Goal: Task Accomplishment & Management: Complete application form

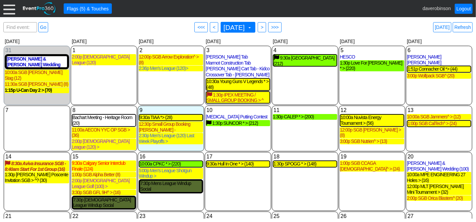
scroll to position [46, 0]
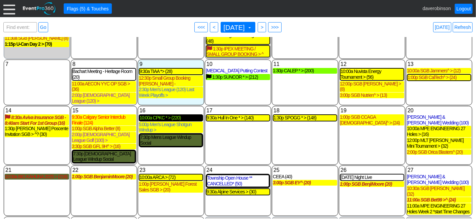
click at [158, 115] on div "10:00a CPKC * > (220)" at bounding box center [170, 118] width 63 height 6
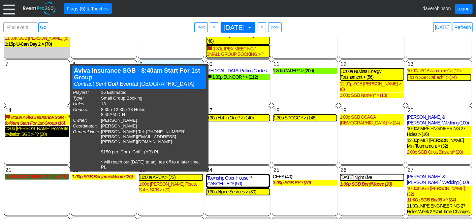
click at [48, 129] on div "1:30p Davis Poscente Invitation SGB > ^? (30)" at bounding box center [37, 131] width 64 height 11
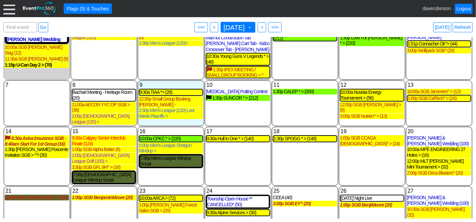
scroll to position [9, 0]
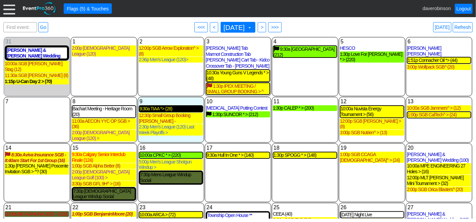
click at [159, 109] on div "9:30a TIAA *> (28)" at bounding box center [170, 109] width 63 height 6
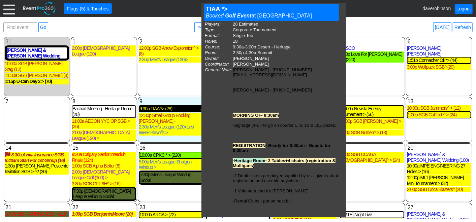
click at [175, 109] on div "9:30a TIAA *> (28)" at bounding box center [170, 109] width 63 height 6
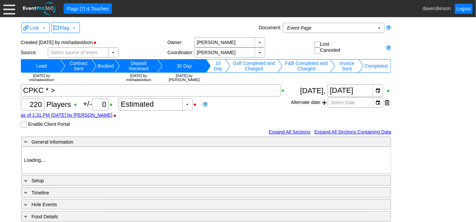
type input "Heritage Pointe Golf Club"
type input "Corporate Tournament"
type input "Scramble"
type input "Shotgun"
type input "Black"
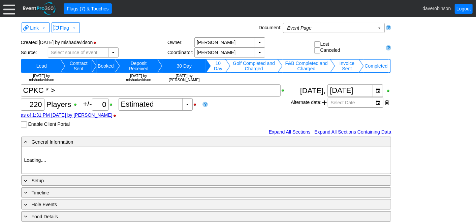
type input "Red"
type input "1115374"
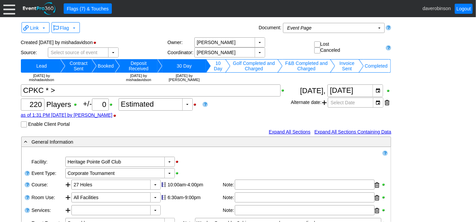
click at [0, 9] on html "Calendar of Events + New Event + Reports + Manage Contacts + Manage Organizatio…" at bounding box center [238, 111] width 476 height 222
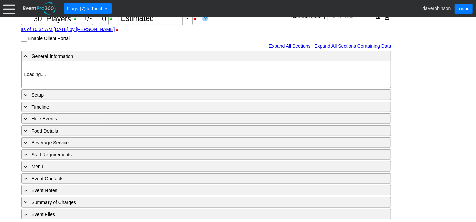
type input "Heritage Pointe Golf Club"
type input "1206276"
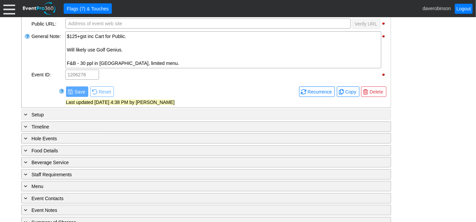
scroll to position [198, 0]
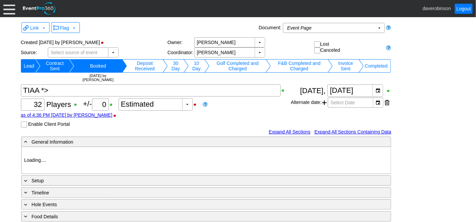
type input "Heritage Pointe Golf Club"
type input "Corporate Tournament"
type input "Scramble"
type input "Single Tee"
type input "Black"
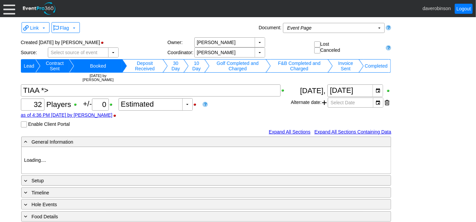
type input "Red"
type input "1046131"
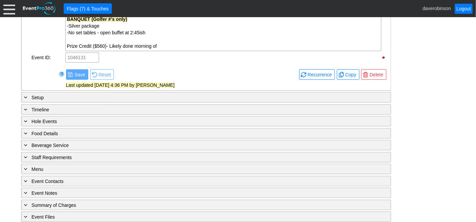
scroll to position [376, 0]
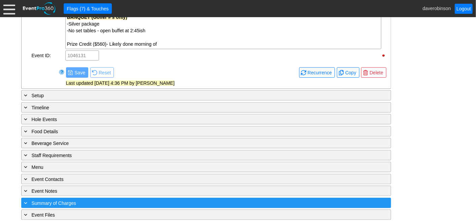
click at [82, 202] on div "+ Summary of Charges" at bounding box center [192, 203] width 339 height 8
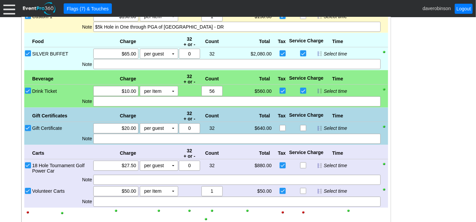
scroll to position [639, 0]
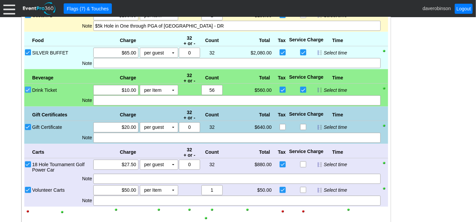
click at [27, 87] on input "Drink Ticket" at bounding box center [28, 90] width 7 height 7
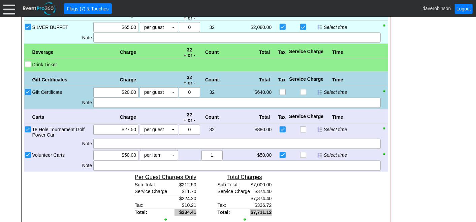
scroll to position [676, 0]
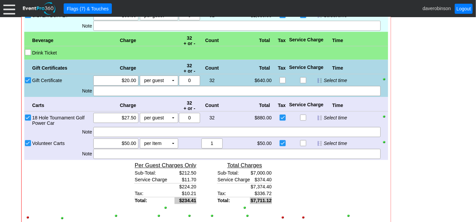
click at [29, 78] on input "Gift Certificate" at bounding box center [28, 81] width 7 height 7
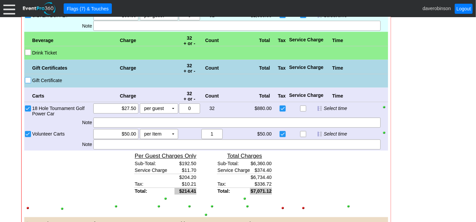
click at [29, 78] on input "Gift Certificate" at bounding box center [28, 81] width 7 height 7
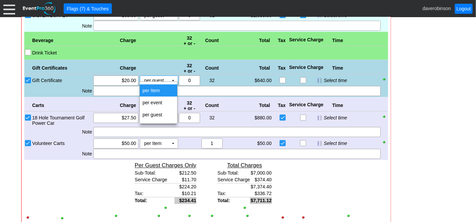
click at [161, 87] on td "per Item" at bounding box center [158, 91] width 37 height 12
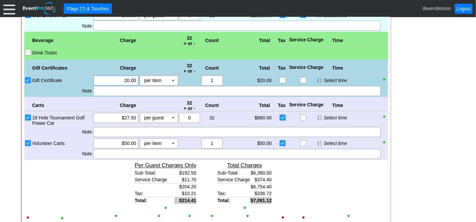
drag, startPoint x: 121, startPoint y: 78, endPoint x: 137, endPoint y: 78, distance: 16.5
click at [137, 78] on div "Χ 20.00" at bounding box center [115, 81] width 45 height 10
type input "$540.00"
click at [181, 90] on div at bounding box center [236, 91] width 287 height 10
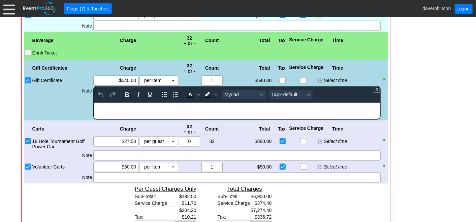
scroll to position [0, 0]
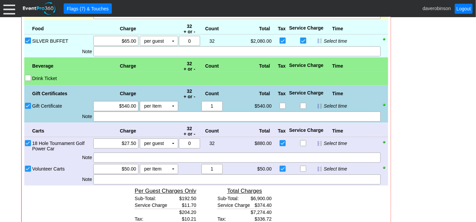
scroll to position [639, 0]
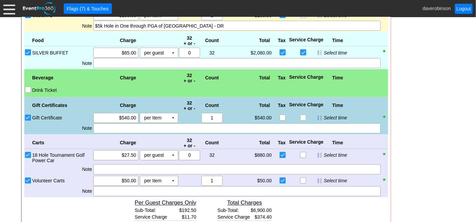
click at [25, 87] on div at bounding box center [28, 90] width 6 height 6
click at [29, 88] on input "Drink Ticket" at bounding box center [28, 90] width 7 height 7
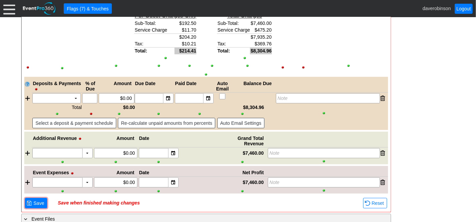
scroll to position [841, 0]
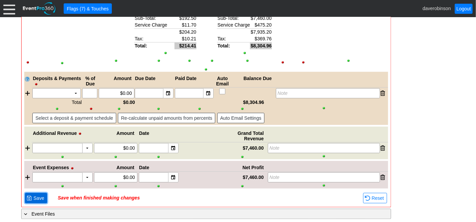
click at [34, 195] on span "Save" at bounding box center [38, 198] width 13 height 7
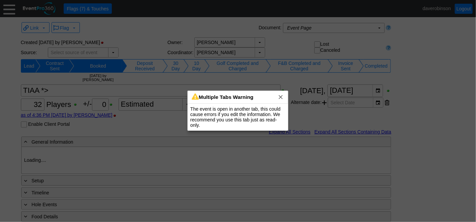
type input "Heritage Pointe Golf Club"
type input "Corporate Tournament"
type input "Scramble"
type input "Single Tee"
type input "Black"
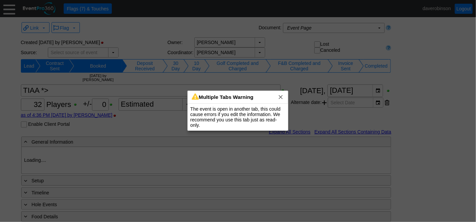
type input "Red"
type input "1046131"
